Goal: Navigation & Orientation: Find specific page/section

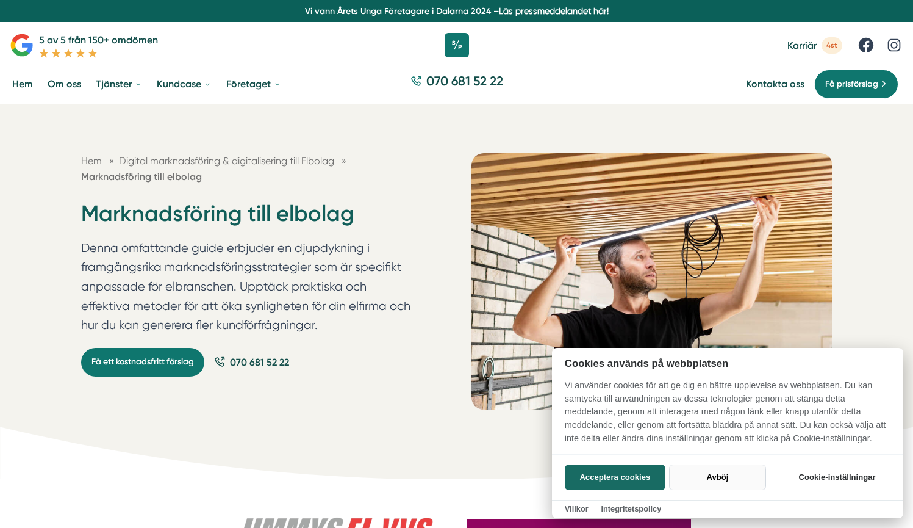
click at [727, 479] on button "Avböj" at bounding box center [717, 477] width 97 height 26
checkbox input "false"
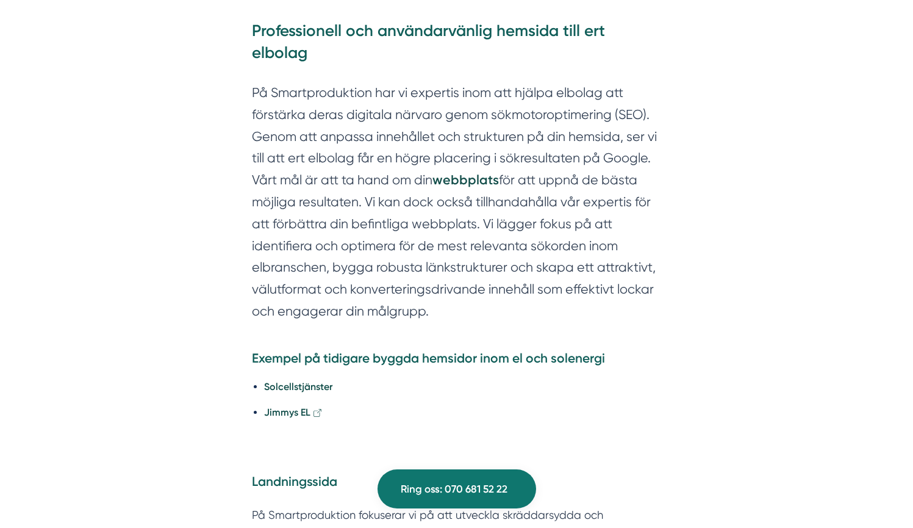
scroll to position [2701, 0]
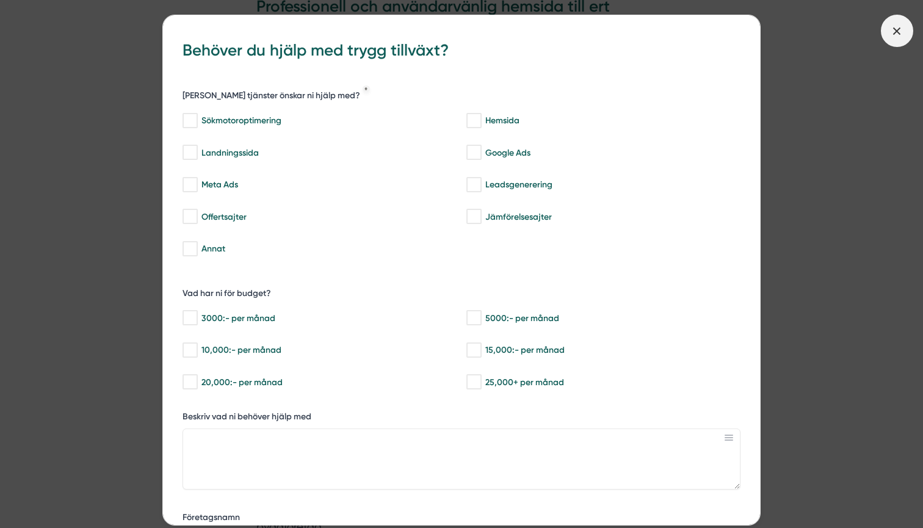
click at [900, 32] on icon at bounding box center [896, 30] width 13 height 13
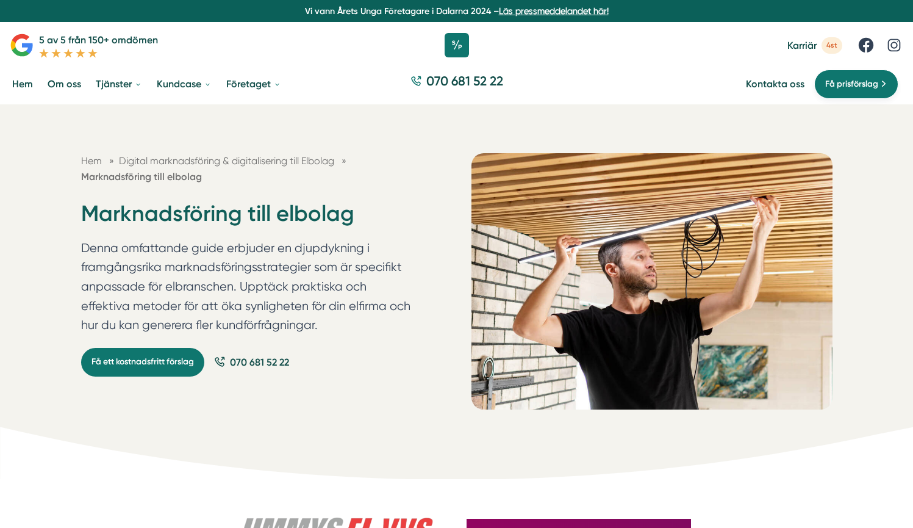
scroll to position [0, 0]
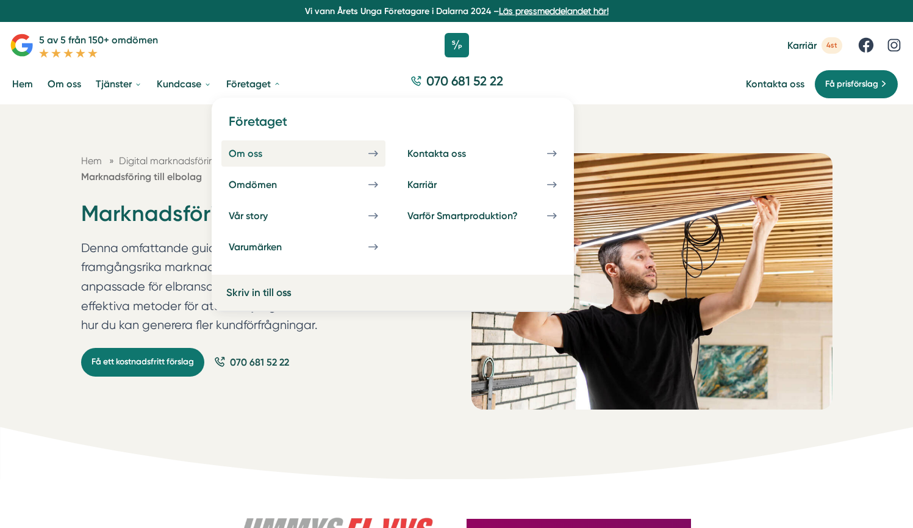
click at [243, 153] on div "Om oss" at bounding box center [260, 154] width 63 height 12
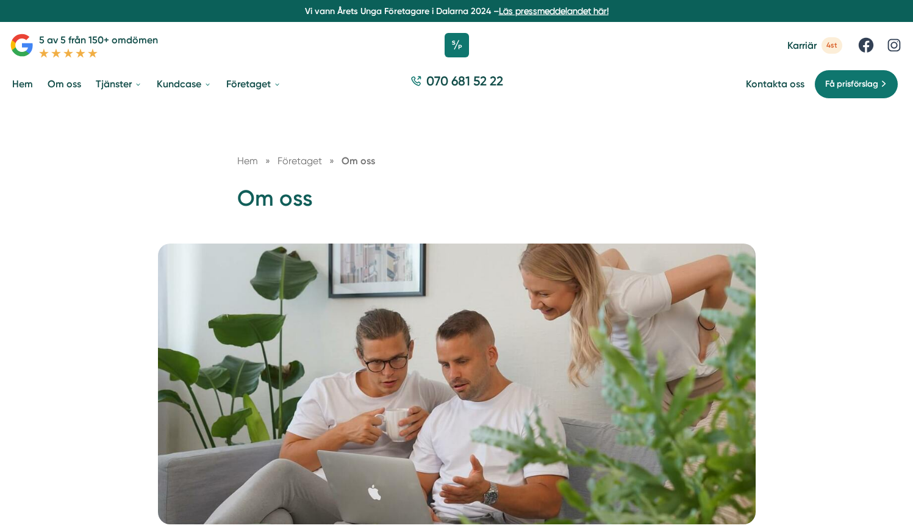
click at [27, 84] on link "Hem" at bounding box center [23, 83] width 26 height 31
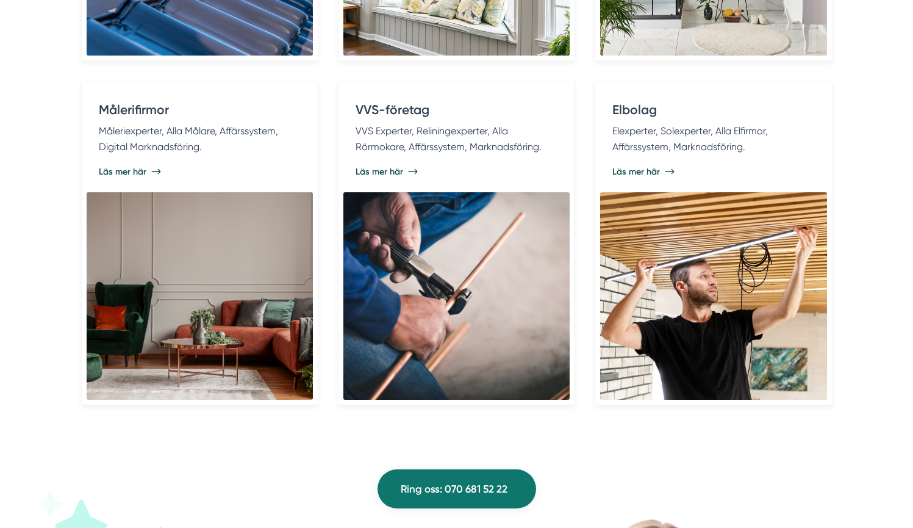
scroll to position [2826, 0]
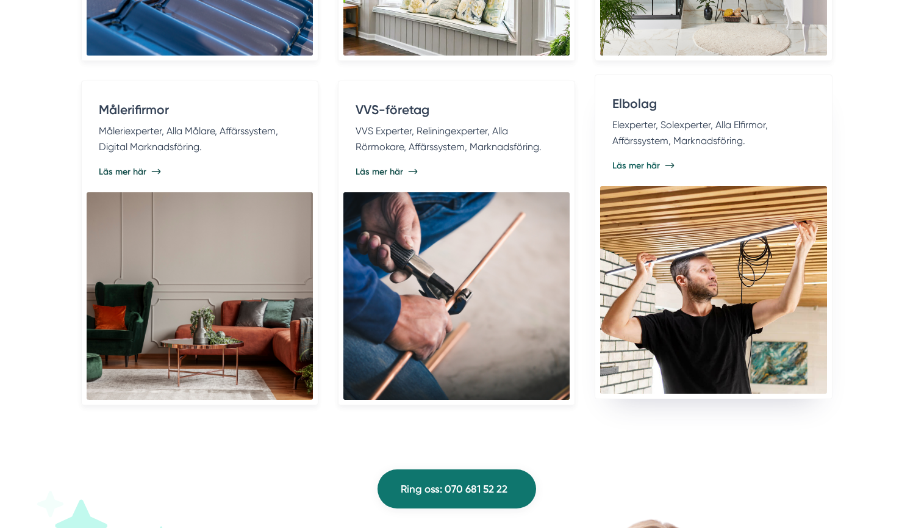
click at [634, 159] on span "Läs mer här" at bounding box center [637, 165] width 48 height 12
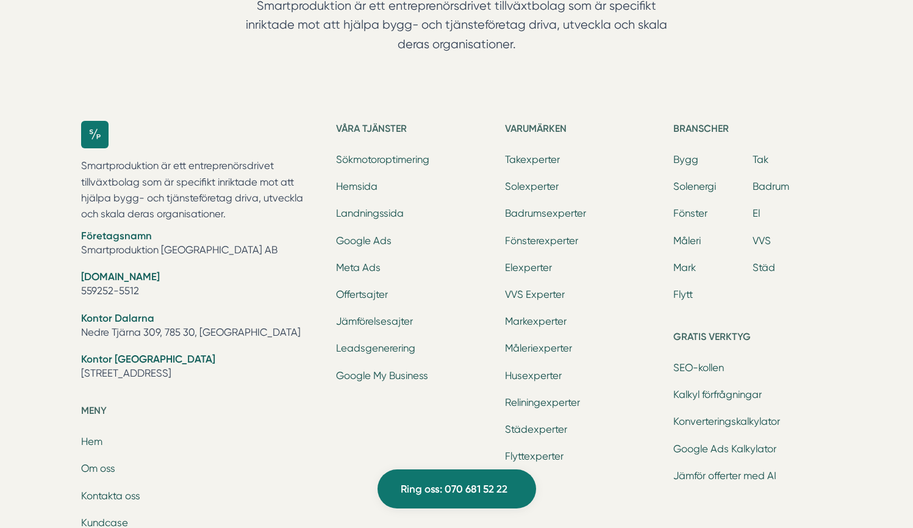
scroll to position [8884, 0]
